Goal: Task Accomplishment & Management: Manage account settings

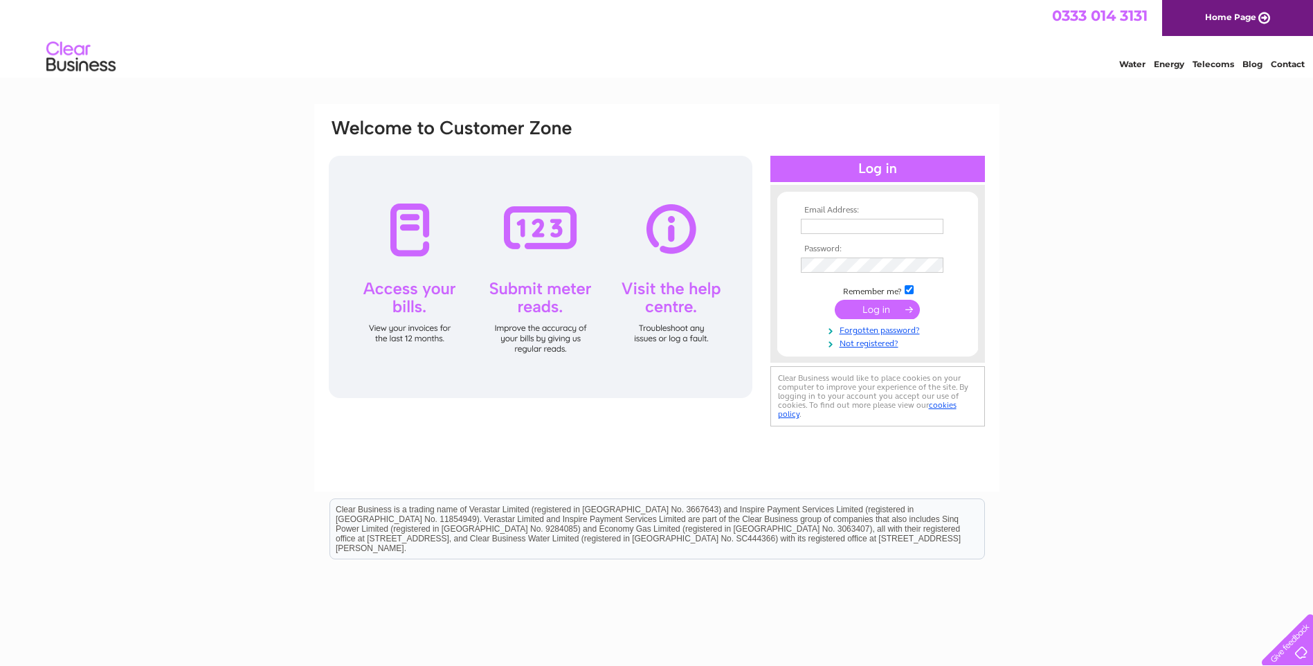
type input "paul.geraghty@contractbs.com"
click at [881, 311] on input "submit" at bounding box center [877, 309] width 85 height 19
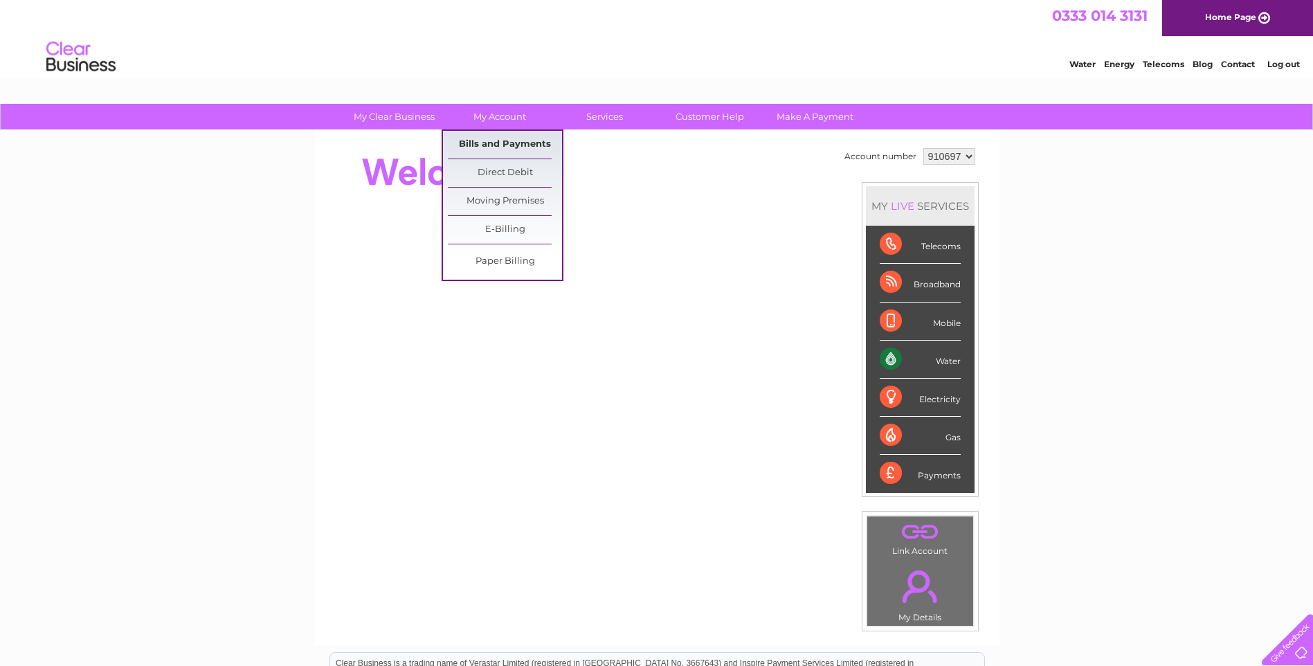
click at [509, 147] on link "Bills and Payments" at bounding box center [505, 145] width 114 height 28
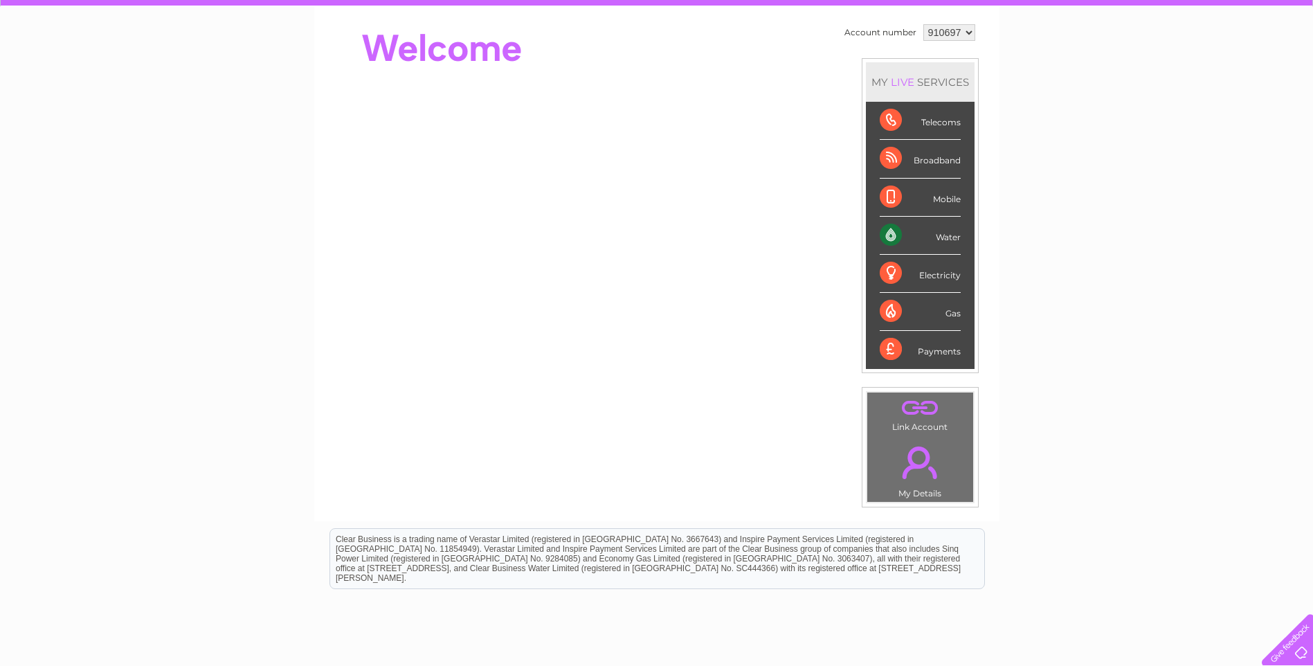
scroll to position [138, 0]
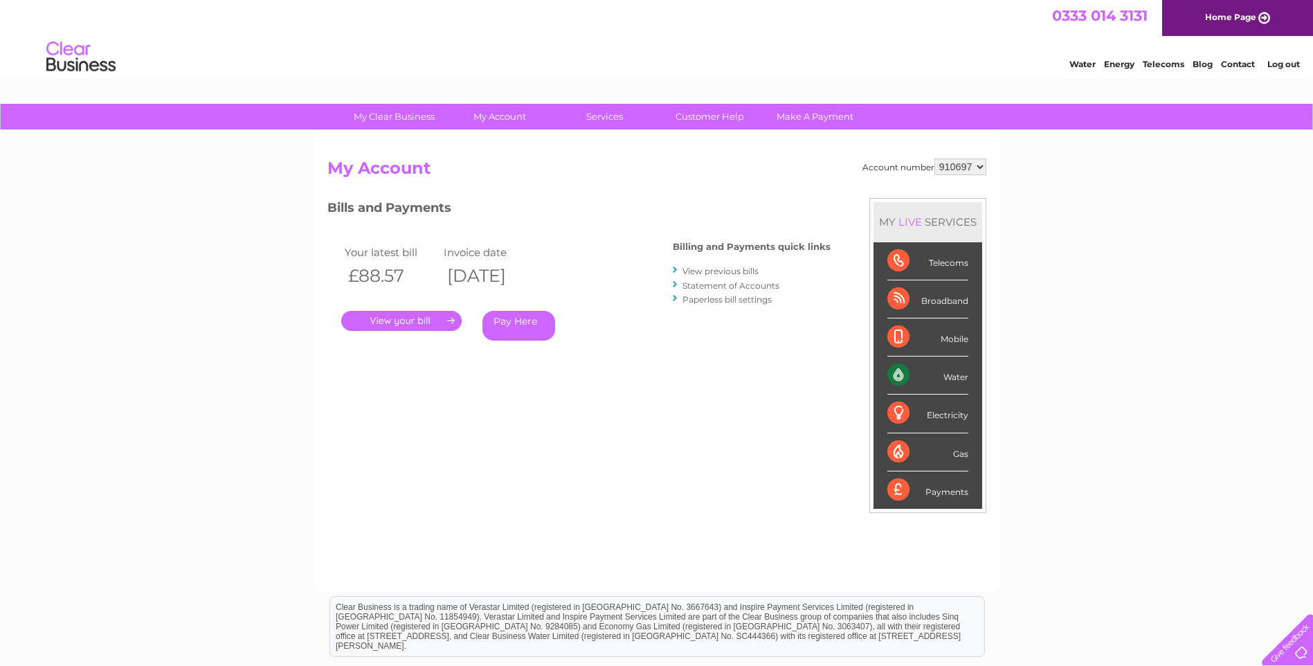
click at [409, 322] on link "." at bounding box center [401, 321] width 120 height 20
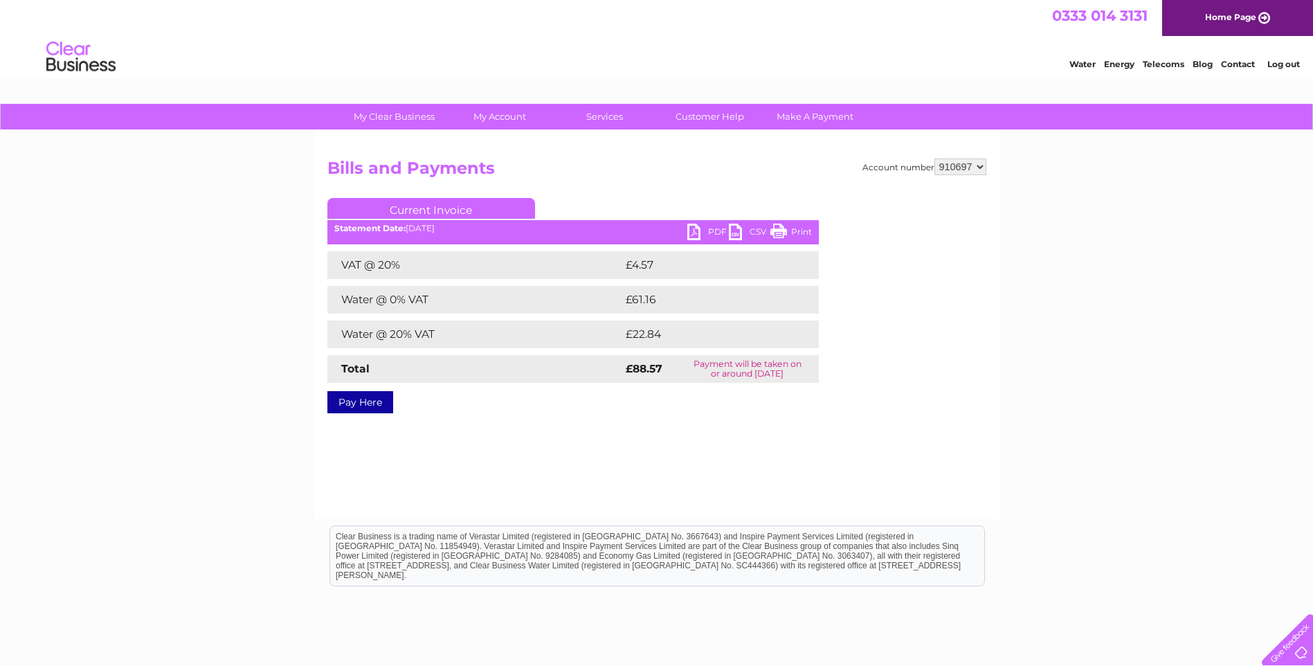
click at [691, 230] on link "PDF" at bounding box center [708, 234] width 42 height 20
